Goal: Information Seeking & Learning: Learn about a topic

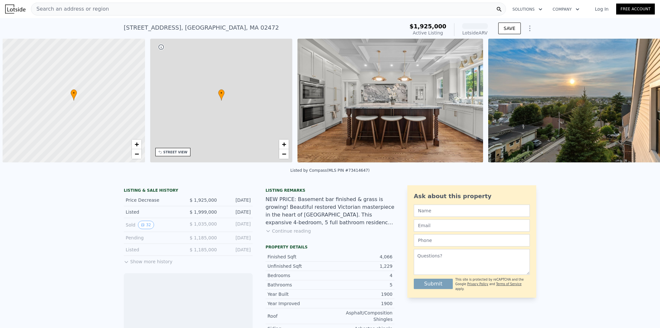
scroll to position [0, 3]
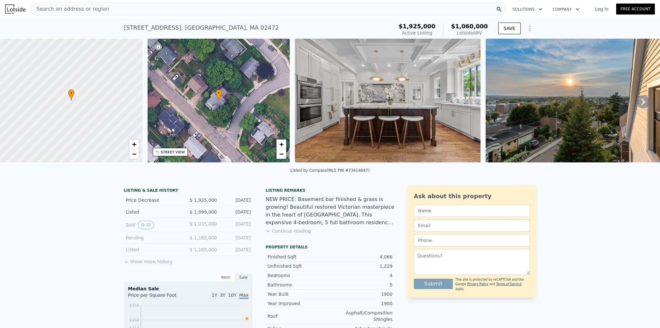
click at [636, 103] on icon at bounding box center [642, 101] width 13 height 13
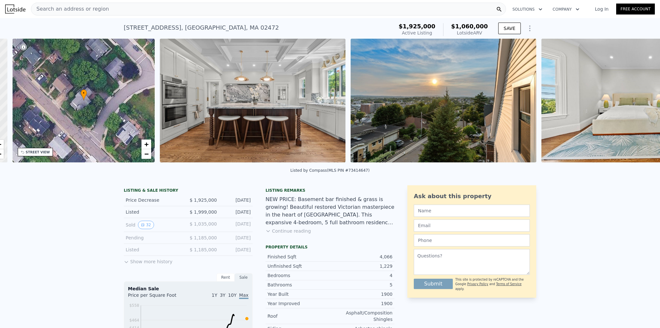
scroll to position [0, 150]
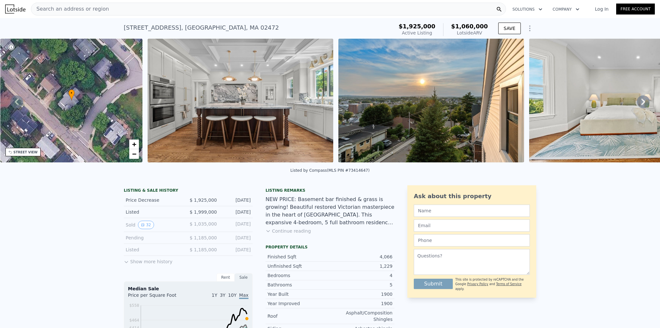
click at [636, 106] on icon at bounding box center [642, 101] width 13 height 13
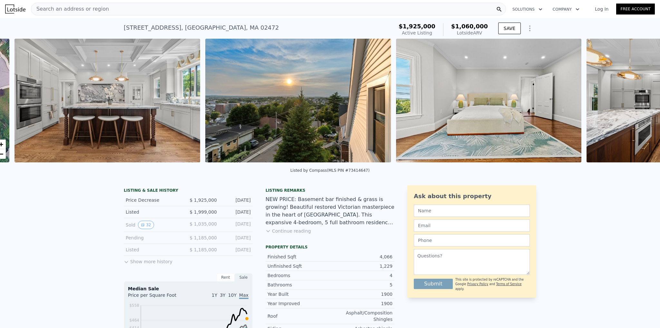
scroll to position [0, 295]
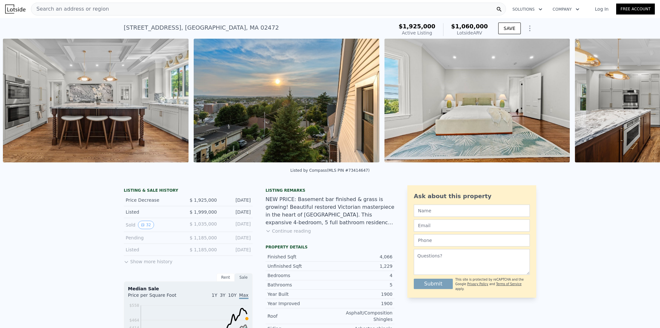
click at [638, 105] on img at bounding box center [668, 101] width 186 height 124
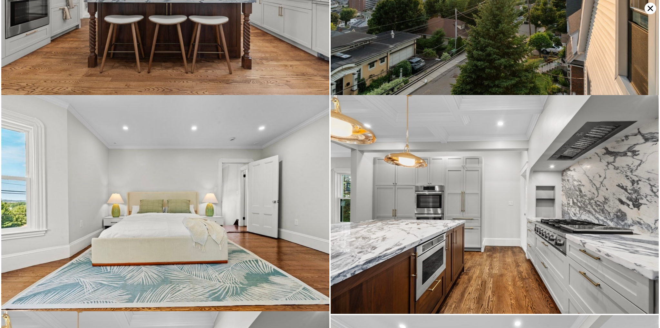
scroll to position [432, 0]
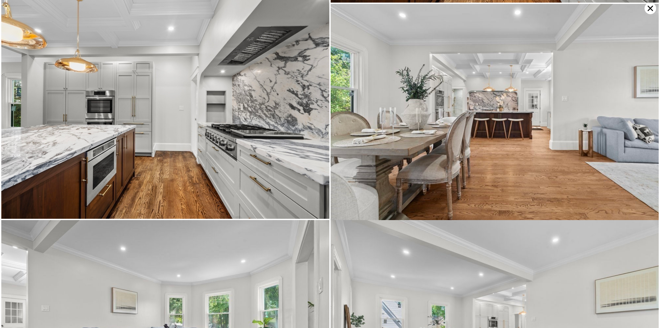
click at [648, 11] on icon at bounding box center [650, 9] width 12 height 12
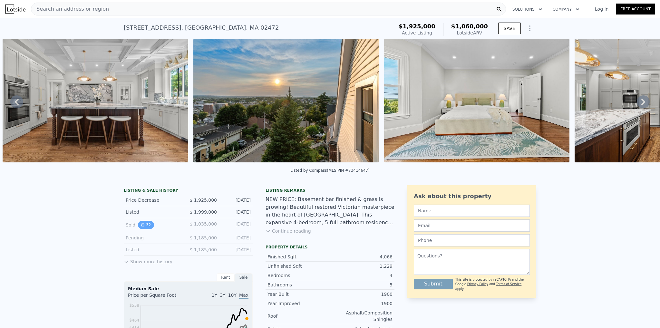
click at [147, 229] on button "32" at bounding box center [146, 225] width 16 height 8
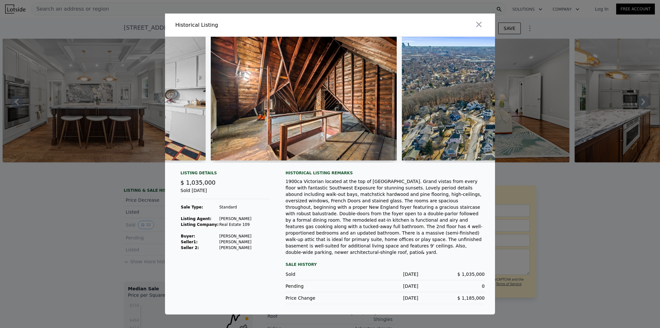
scroll to position [0, 3720]
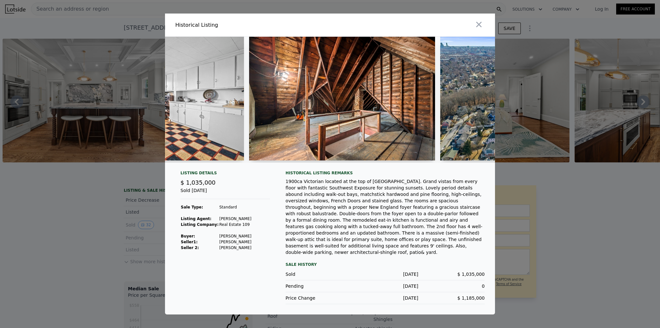
click at [529, 72] on div at bounding box center [330, 164] width 660 height 328
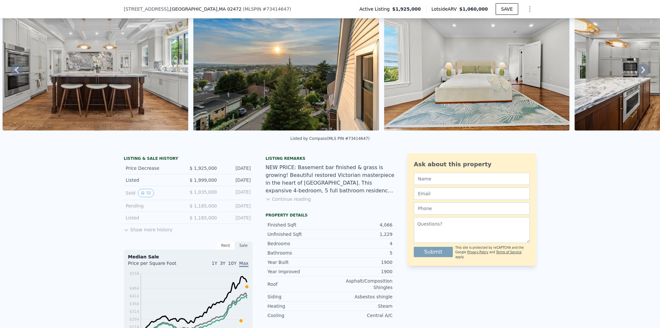
scroll to position [30, 0]
click at [145, 196] on button "32" at bounding box center [146, 193] width 16 height 8
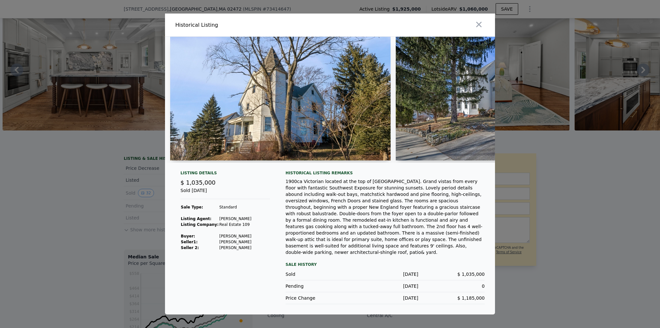
click at [128, 178] on div at bounding box center [330, 164] width 660 height 328
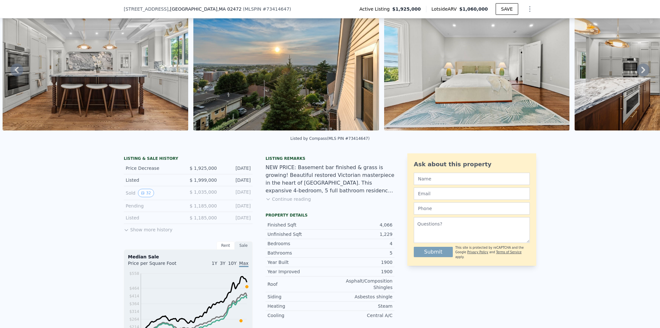
click at [268, 202] on button "Continue reading" at bounding box center [287, 199] width 45 height 6
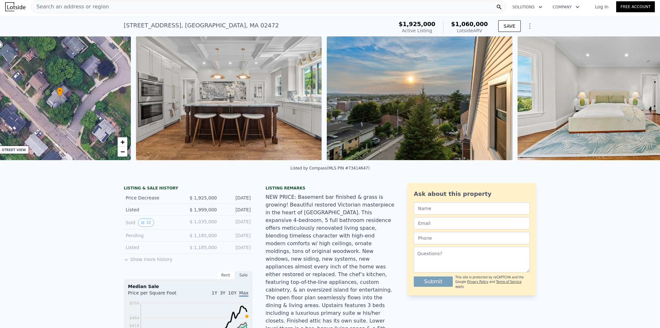
scroll to position [0, 150]
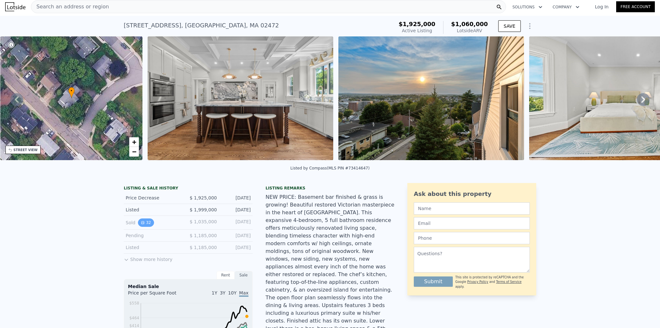
click at [142, 226] on button "32" at bounding box center [146, 222] width 16 height 8
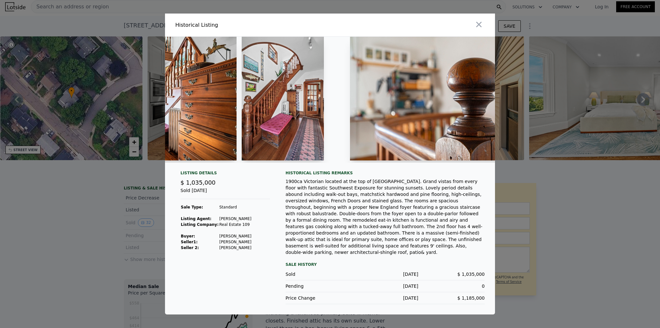
scroll to position [0, 1634]
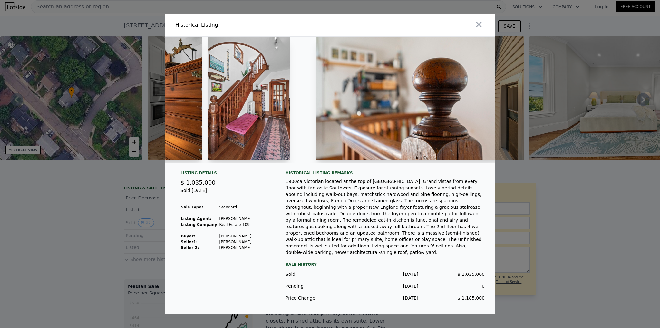
click at [580, 74] on div at bounding box center [330, 164] width 660 height 328
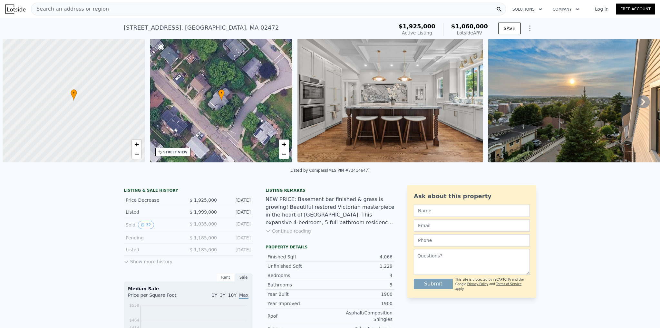
scroll to position [0, 3]
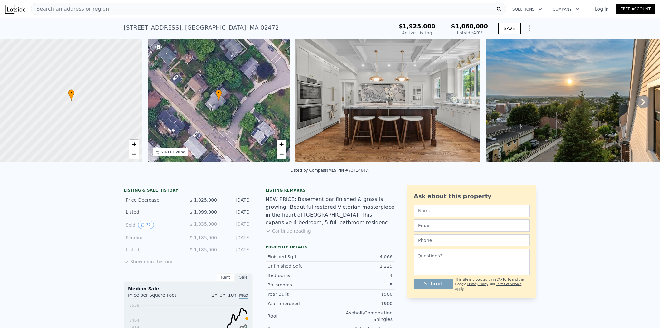
click at [274, 24] on div "199 Palfrey St , Watertown Town , MA 02472 Active at $1.925m (~ARV $1.060m )" at bounding box center [257, 30] width 267 height 18
click at [189, 10] on div "Search an address or region" at bounding box center [268, 9] width 475 height 13
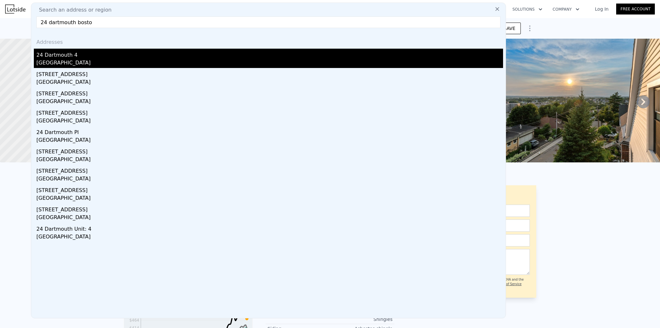
type input "24 dartmouth bosto"
click at [82, 54] on div "24 Dartmouth 4" at bounding box center [269, 54] width 466 height 10
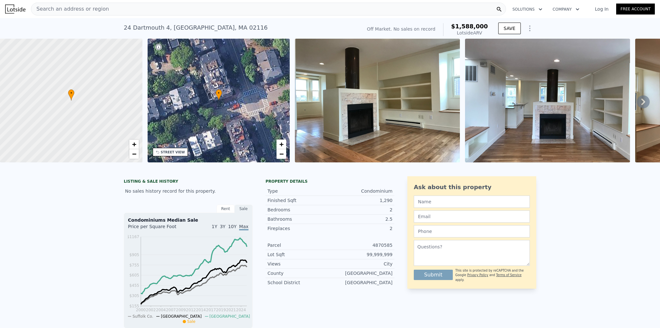
click at [323, 12] on div "Search an address or region" at bounding box center [268, 9] width 475 height 13
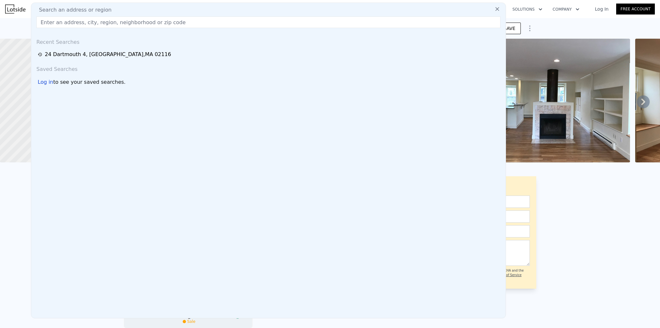
click at [325, 7] on div "Search an address or region" at bounding box center [268, 10] width 469 height 8
click at [185, 11] on div "Search an address or region" at bounding box center [268, 10] width 469 height 8
click at [117, 28] on input "text" at bounding box center [268, 22] width 464 height 12
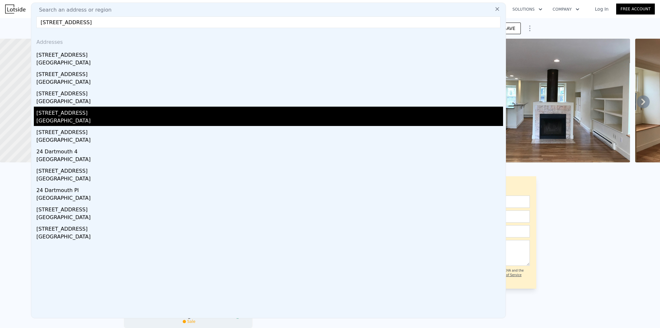
type input "24 dartmouth st boston apt"
click at [97, 112] on div "24 Dartmouth St Apt 3" at bounding box center [269, 112] width 466 height 10
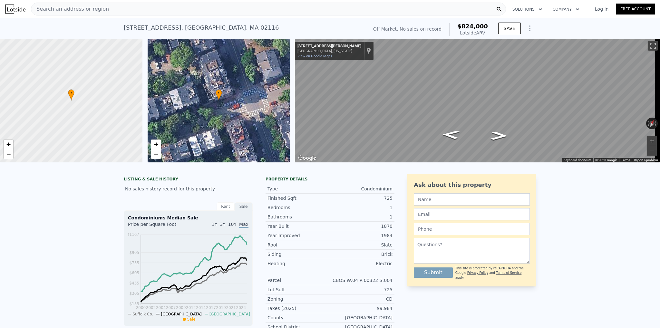
click at [111, 9] on div "Search an address or region" at bounding box center [268, 9] width 475 height 13
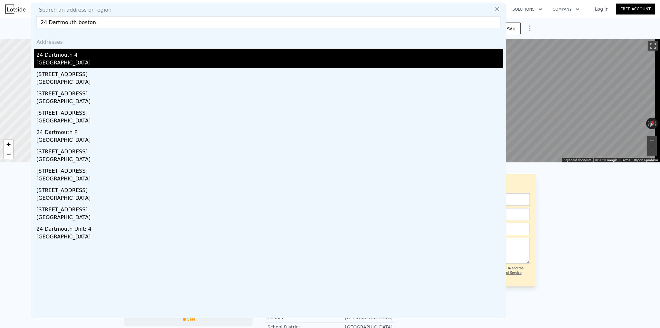
type input "24 Dartmouth boston"
click at [73, 56] on div "24 Dartmouth 4" at bounding box center [269, 54] width 466 height 10
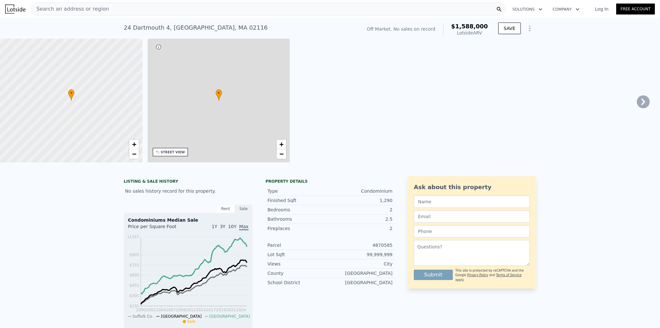
type input "3"
type input "2.5"
type input "928"
type input "1712"
type input "2500"
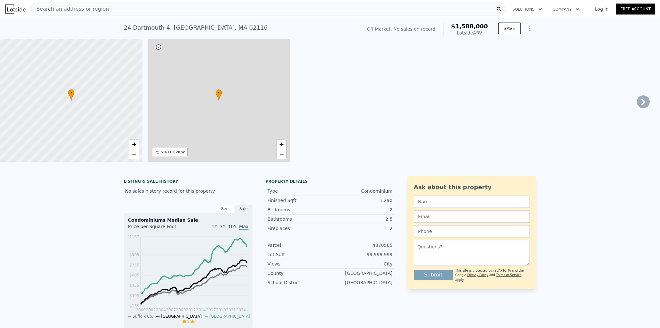
type input "$ 1,588,000"
type input "8"
type input "$ 30,003"
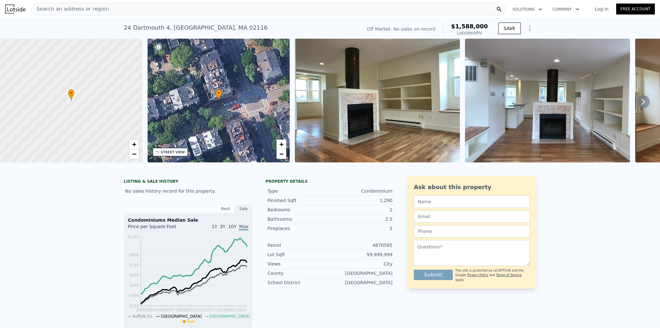
click at [636, 103] on icon at bounding box center [642, 101] width 13 height 13
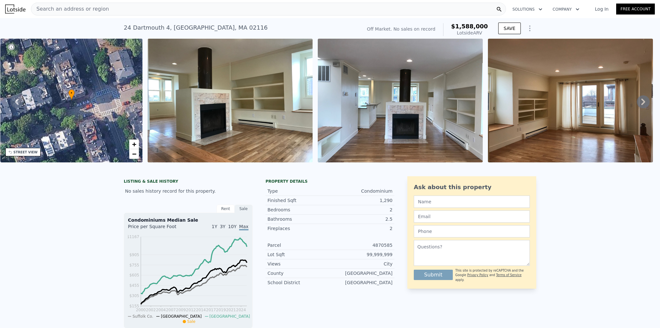
click at [641, 103] on icon at bounding box center [643, 102] width 4 height 6
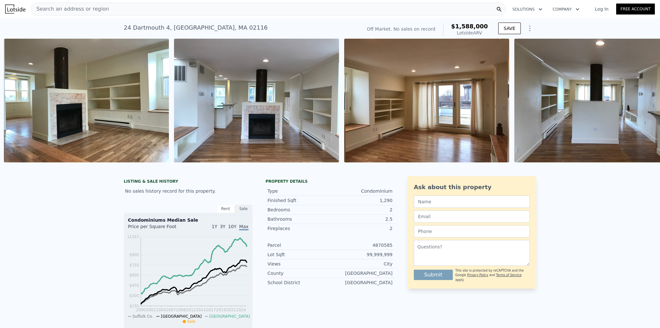
scroll to position [0, 295]
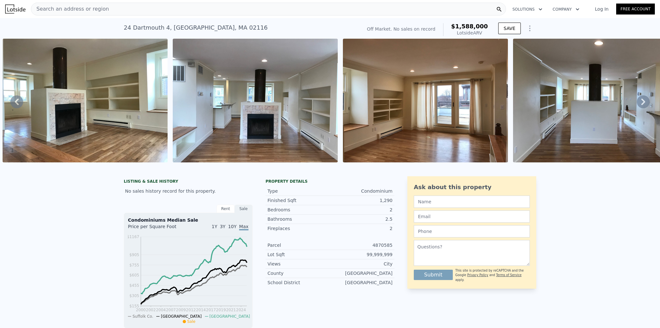
click at [641, 103] on icon at bounding box center [643, 102] width 4 height 6
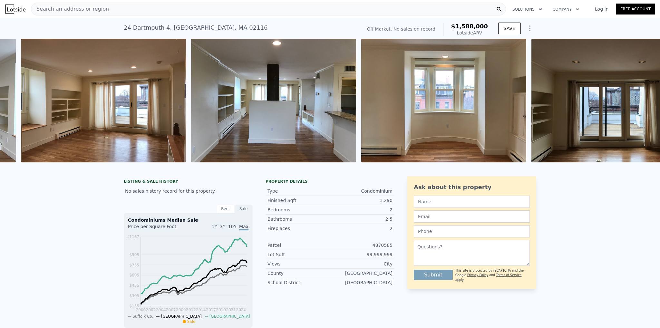
scroll to position [0, 635]
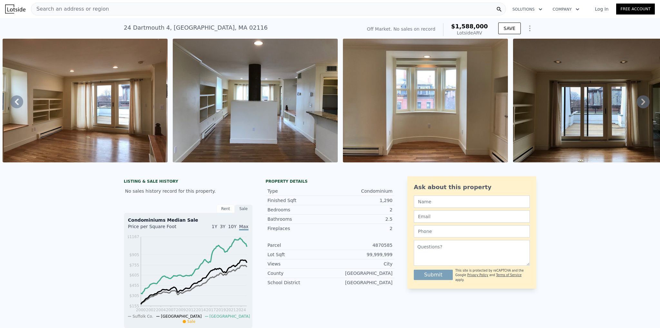
click at [641, 103] on icon at bounding box center [643, 102] width 4 height 6
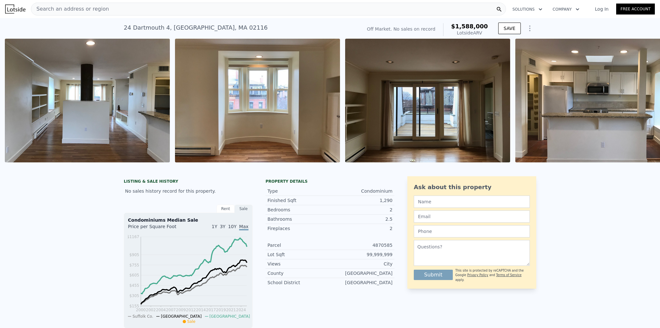
scroll to position [0, 805]
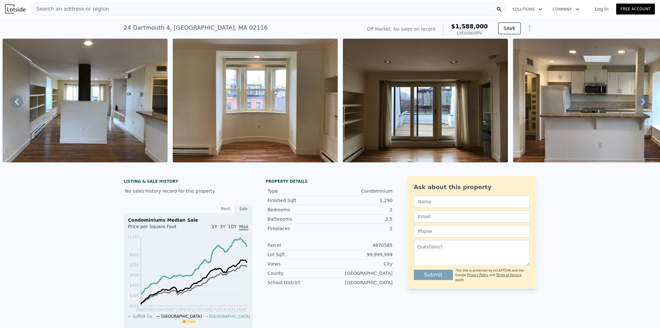
click at [641, 103] on icon at bounding box center [643, 102] width 4 height 6
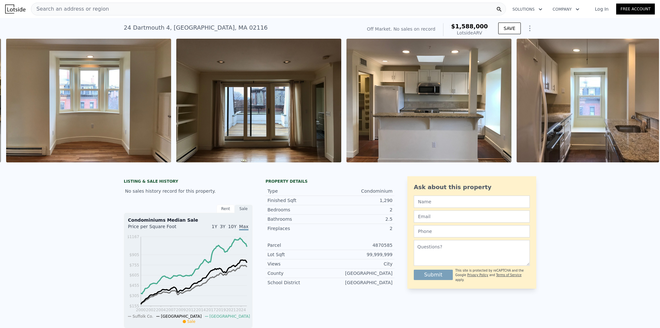
scroll to position [0, 975]
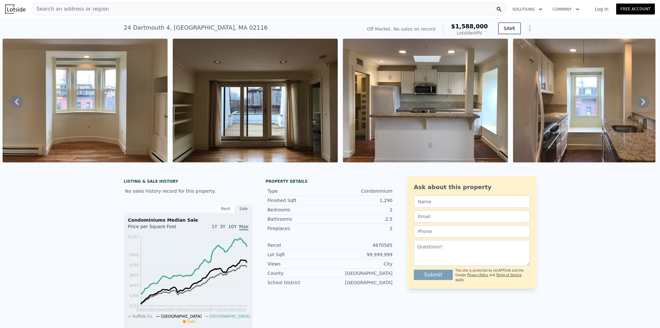
click at [641, 103] on icon at bounding box center [643, 102] width 4 height 6
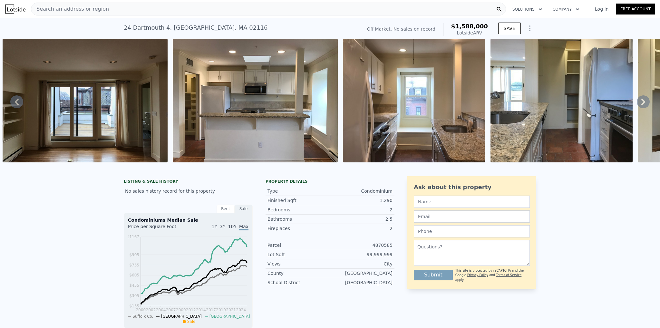
click at [641, 103] on icon at bounding box center [643, 102] width 4 height 6
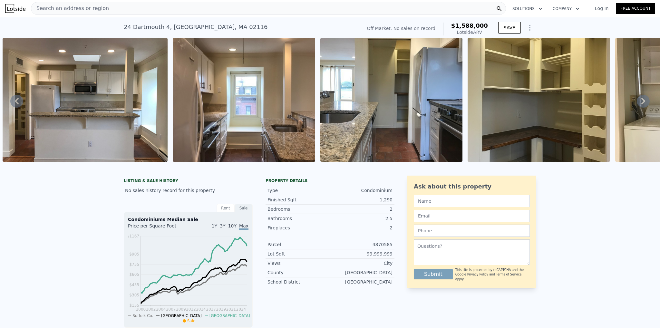
scroll to position [0, 0]
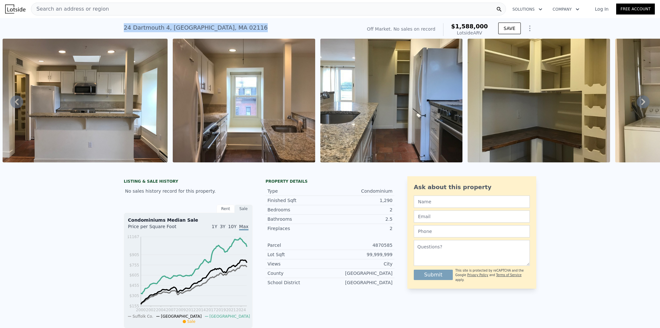
drag, startPoint x: 118, startPoint y: 26, endPoint x: 225, endPoint y: 29, distance: 107.0
click at [225, 29] on div "24 Dartmouth 4 , Boston , MA 02116 No sales on record (~ARV $1.588m ) Off Marke…" at bounding box center [330, 28] width 660 height 21
copy div "24 Dartmouth 4 , Boston , MA 02116"
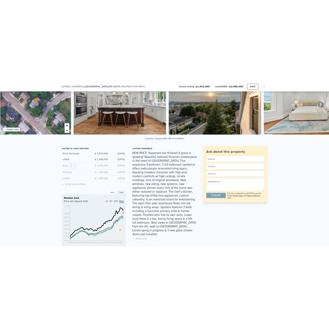
scroll to position [129, 0]
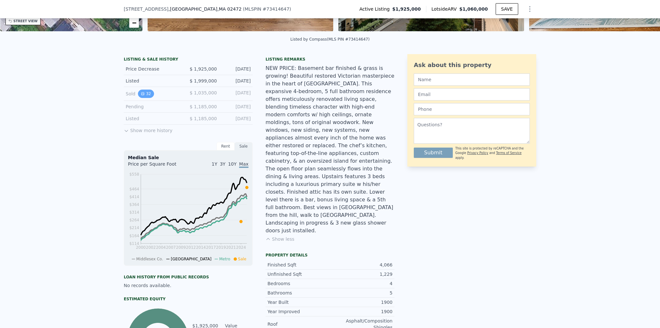
click at [142, 98] on button "32" at bounding box center [146, 94] width 16 height 8
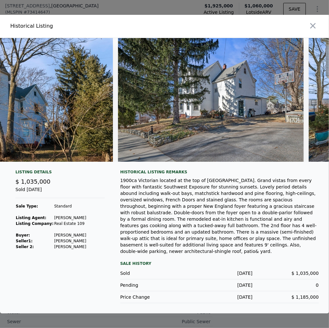
scroll to position [0, 103]
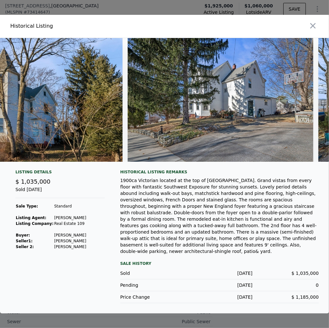
drag, startPoint x: 22, startPoint y: 170, endPoint x: 29, endPoint y: 170, distance: 7.1
click at [29, 167] on div at bounding box center [164, 102] width 329 height 129
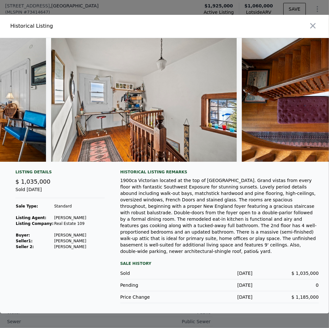
scroll to position [0, 2355]
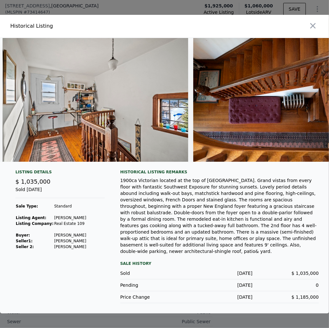
drag, startPoint x: 139, startPoint y: 170, endPoint x: 127, endPoint y: 171, distance: 12.2
click at [127, 167] on div at bounding box center [164, 102] width 329 height 129
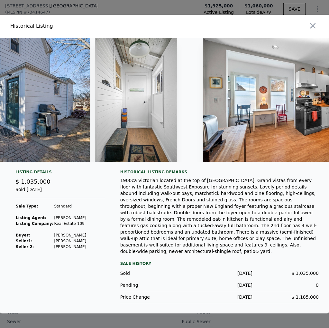
scroll to position [0, 630]
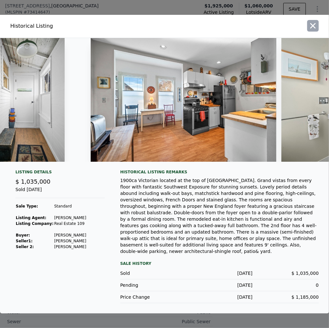
click at [313, 28] on icon "button" at bounding box center [313, 25] width 5 height 5
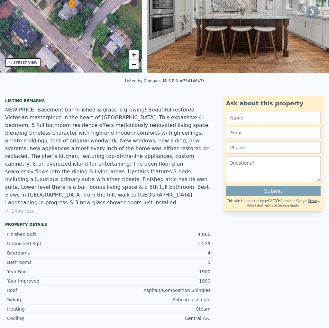
scroll to position [0, 0]
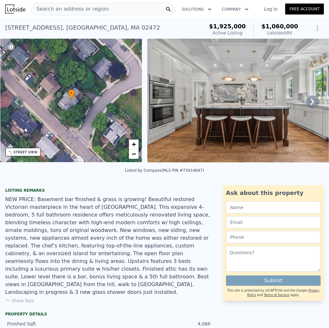
click at [307, 100] on icon at bounding box center [312, 101] width 13 height 13
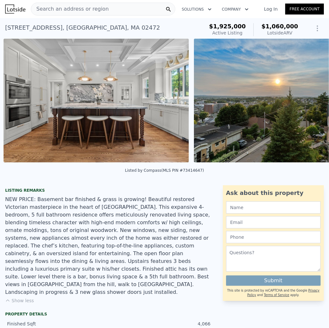
scroll to position [0, 295]
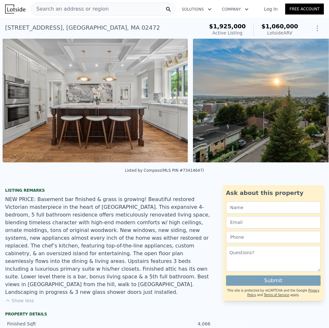
click at [307, 100] on img at bounding box center [286, 101] width 186 height 124
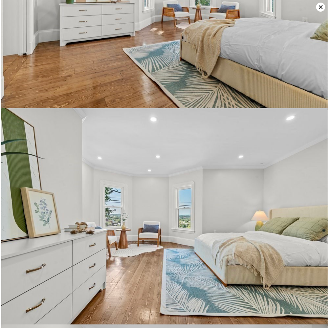
scroll to position [2809, 0]
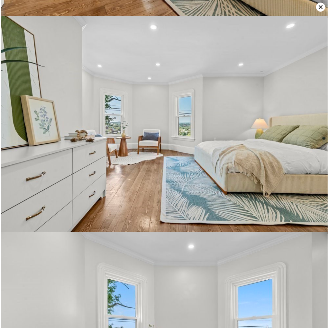
click at [321, 5] on icon at bounding box center [321, 7] width 9 height 9
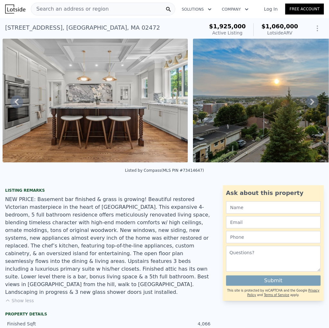
click at [306, 104] on icon at bounding box center [312, 101] width 13 height 13
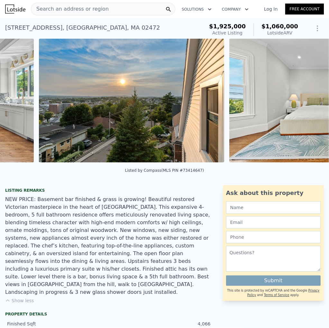
click at [304, 103] on img at bounding box center [323, 101] width 186 height 124
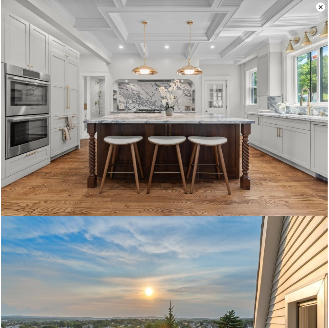
scroll to position [0, 485]
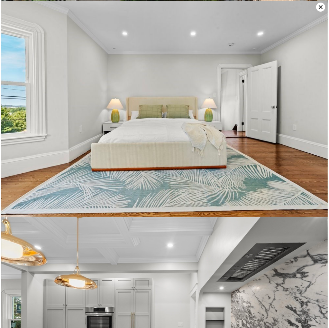
scroll to position [432, 0]
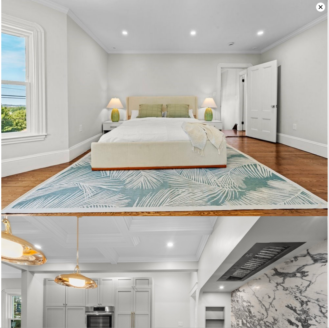
click at [323, 5] on icon at bounding box center [321, 7] width 9 height 9
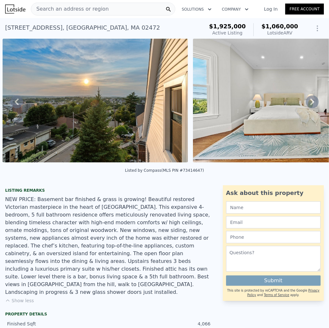
click at [18, 102] on icon at bounding box center [16, 101] width 13 height 13
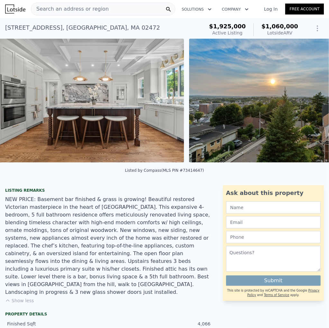
scroll to position [0, 295]
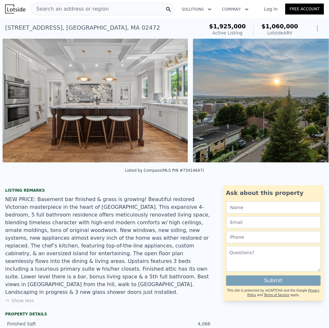
click at [18, 102] on img at bounding box center [96, 101] width 186 height 124
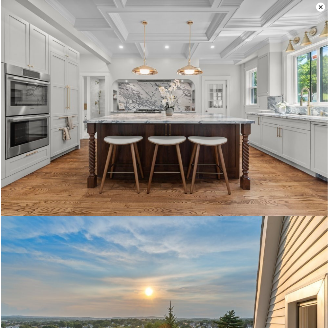
click at [320, 6] on icon at bounding box center [321, 7] width 4 height 4
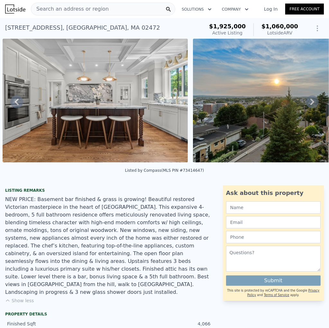
click at [311, 102] on icon at bounding box center [313, 102] width 4 height 6
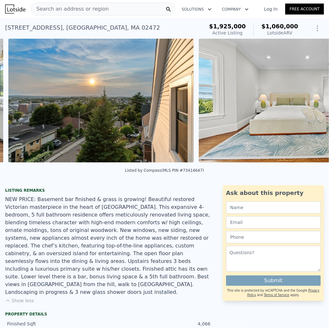
scroll to position [0, 485]
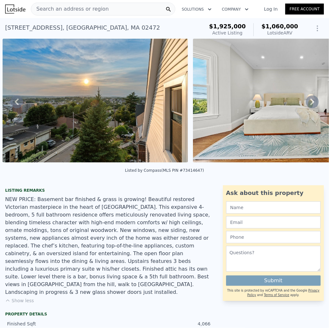
click at [311, 102] on icon at bounding box center [313, 102] width 4 height 6
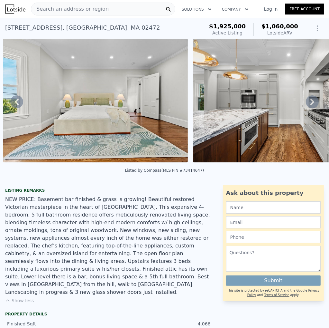
click at [311, 102] on icon at bounding box center [313, 102] width 4 height 6
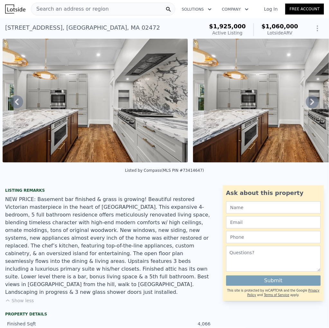
click at [311, 102] on icon at bounding box center [313, 102] width 4 height 6
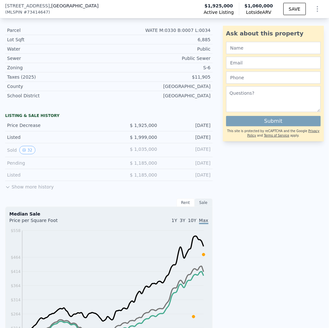
scroll to position [352, 0]
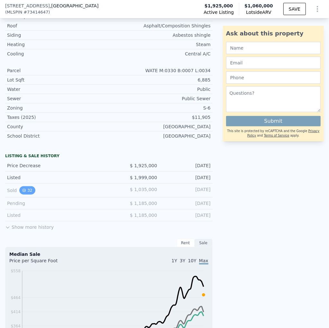
click at [28, 186] on button "32" at bounding box center [27, 190] width 16 height 8
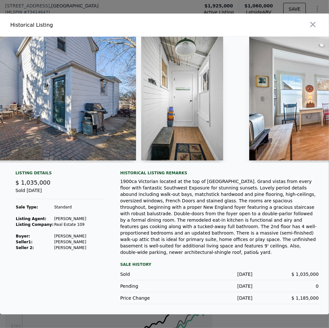
scroll to position [0, 478]
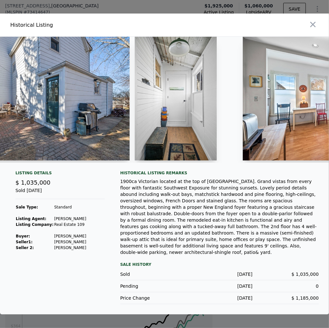
click at [166, 137] on img at bounding box center [176, 99] width 82 height 124
click at [174, 124] on img at bounding box center [176, 99] width 82 height 124
click at [171, 125] on img at bounding box center [176, 99] width 82 height 124
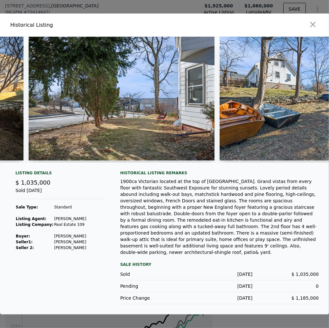
scroll to position [0, 4808]
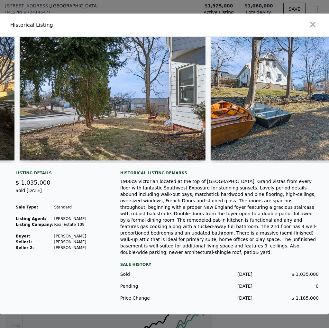
click at [242, 5] on div at bounding box center [164, 164] width 329 height 328
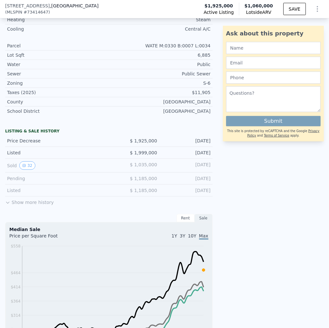
scroll to position [384, 0]
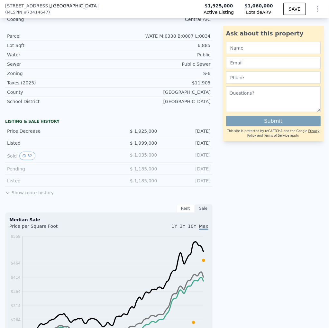
click at [15, 187] on button "Show more history" at bounding box center [29, 191] width 49 height 9
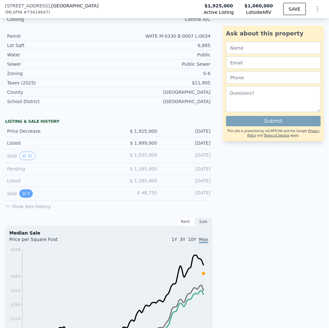
click at [26, 189] on button "0" at bounding box center [26, 193] width 14 height 8
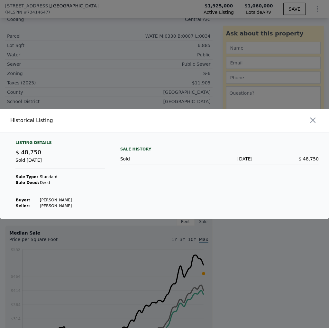
click at [99, 94] on div at bounding box center [164, 164] width 329 height 328
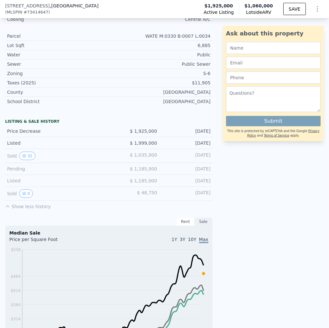
drag, startPoint x: 199, startPoint y: 181, endPoint x: 210, endPoint y: 181, distance: 10.6
click at [207, 189] on div "Apr 5, 1989" at bounding box center [186, 193] width 48 height 8
click at [212, 181] on div "LISTING & SALE HISTORY Price Decrease $ 1,925,000 Sep 9, 2025 Listed $ 1,999,00…" at bounding box center [109, 281] width 218 height 330
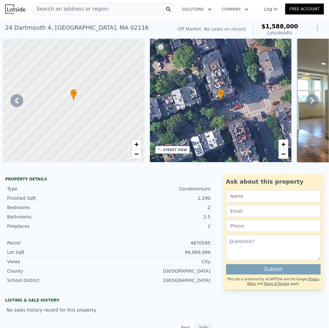
scroll to position [0, 4251]
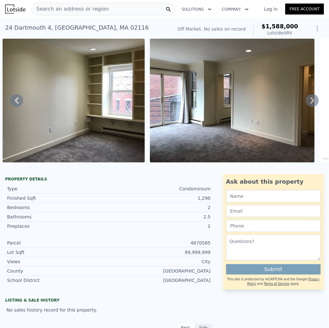
click at [310, 101] on icon at bounding box center [312, 100] width 13 height 13
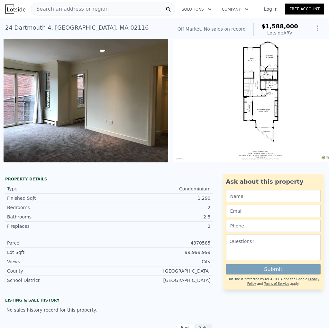
scroll to position [0, 4398]
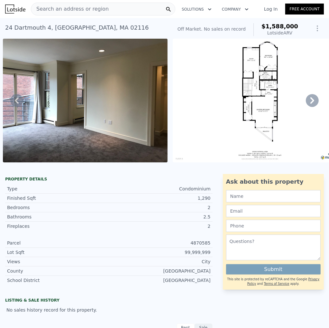
click at [17, 100] on icon at bounding box center [16, 100] width 13 height 13
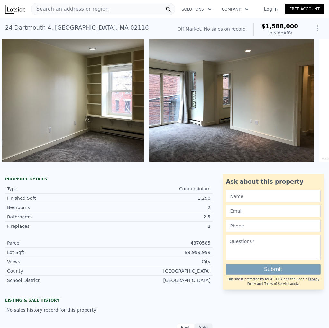
scroll to position [0, 4251]
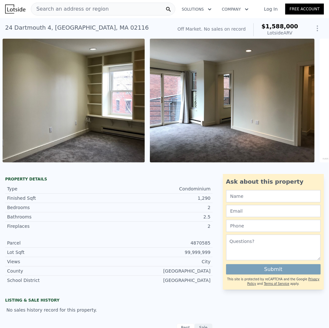
click at [16, 101] on img at bounding box center [74, 101] width 142 height 124
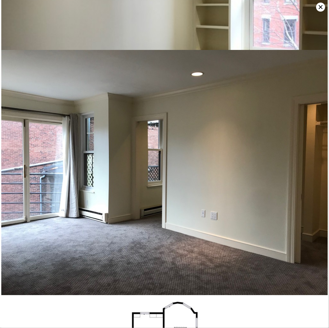
scroll to position [6395, 0]
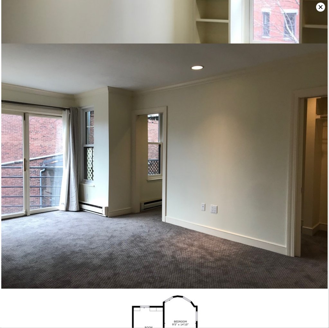
click at [323, 9] on icon at bounding box center [321, 7] width 9 height 9
